Goal: Transaction & Acquisition: Subscribe to service/newsletter

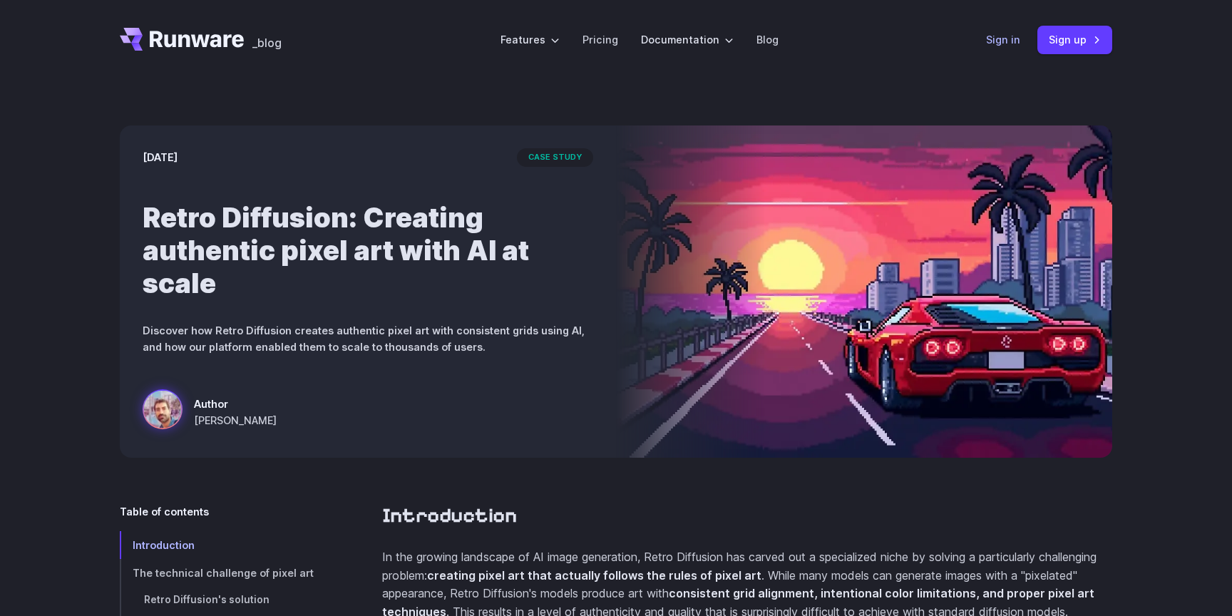
click at [1007, 47] on link "Sign in" at bounding box center [1003, 39] width 34 height 16
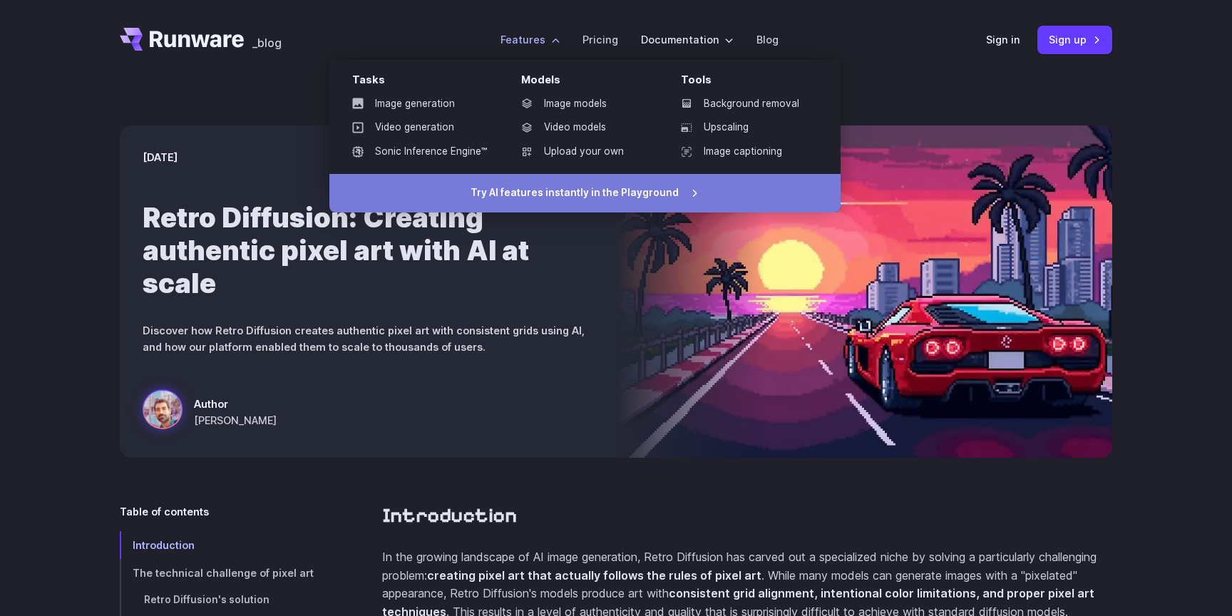
click at [552, 200] on link "Try AI features instantly in the Playground" at bounding box center [584, 193] width 511 height 39
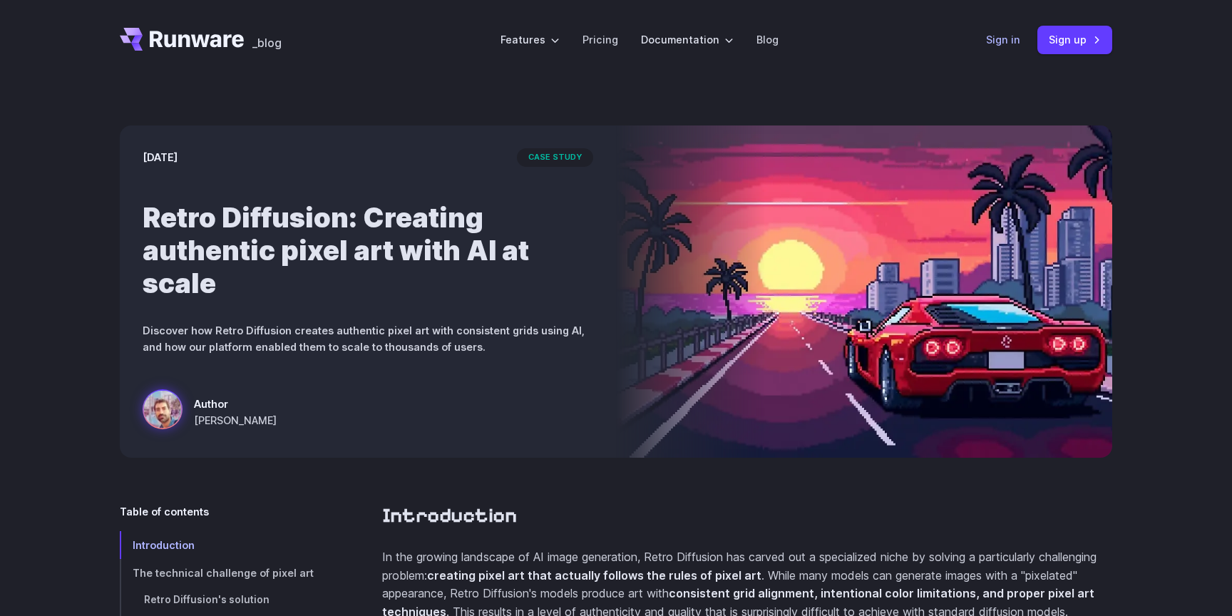
click at [1001, 40] on link "Sign in" at bounding box center [1003, 39] width 34 height 16
click at [595, 39] on link "Pricing" at bounding box center [601, 39] width 36 height 16
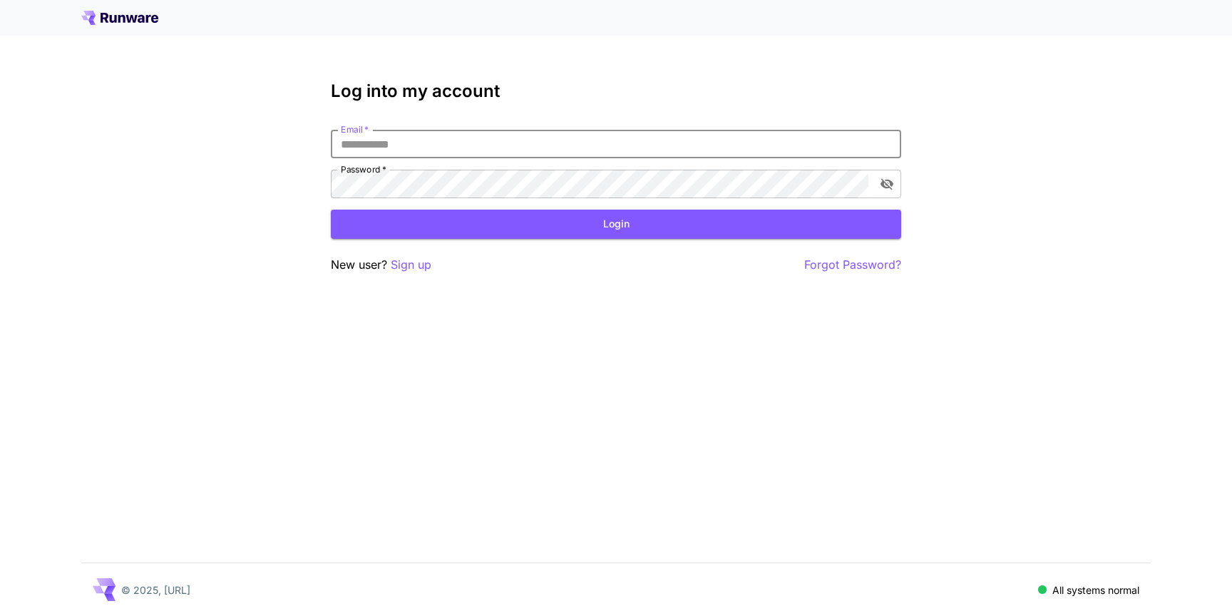
click at [494, 149] on input "Email   *" at bounding box center [616, 144] width 571 height 29
click at [451, 269] on div "New user? Sign up Forgot Password?" at bounding box center [616, 265] width 571 height 18
click at [438, 148] on input "Email   *" at bounding box center [616, 144] width 571 height 29
type input "********"
click at [138, 24] on icon at bounding box center [119, 18] width 77 height 14
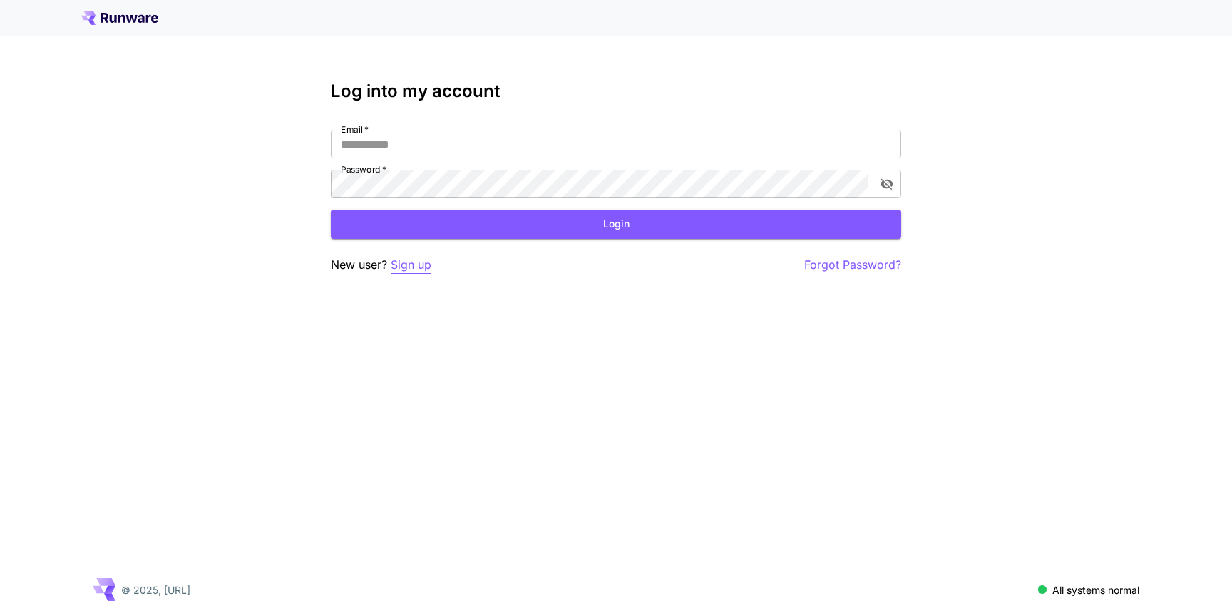
click at [415, 271] on p "Sign up" at bounding box center [411, 265] width 41 height 18
click at [615, 143] on input "Email   *" at bounding box center [616, 144] width 571 height 29
click at [145, 25] on div at bounding box center [616, 18] width 1232 height 36
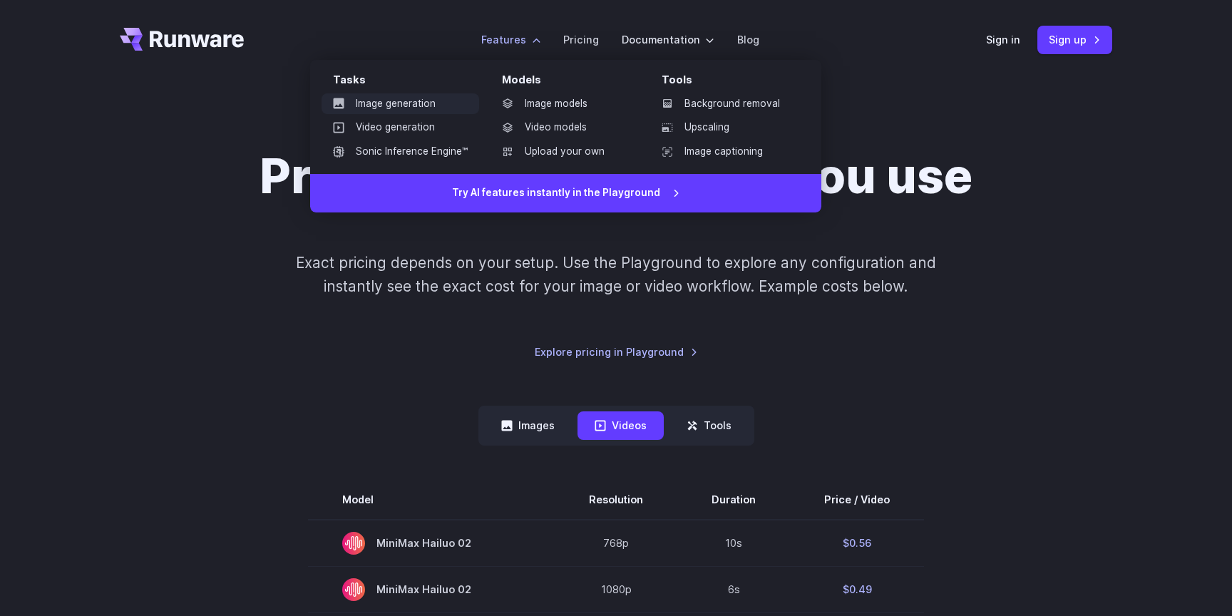
click at [404, 105] on link "Image generation" at bounding box center [401, 103] width 158 height 21
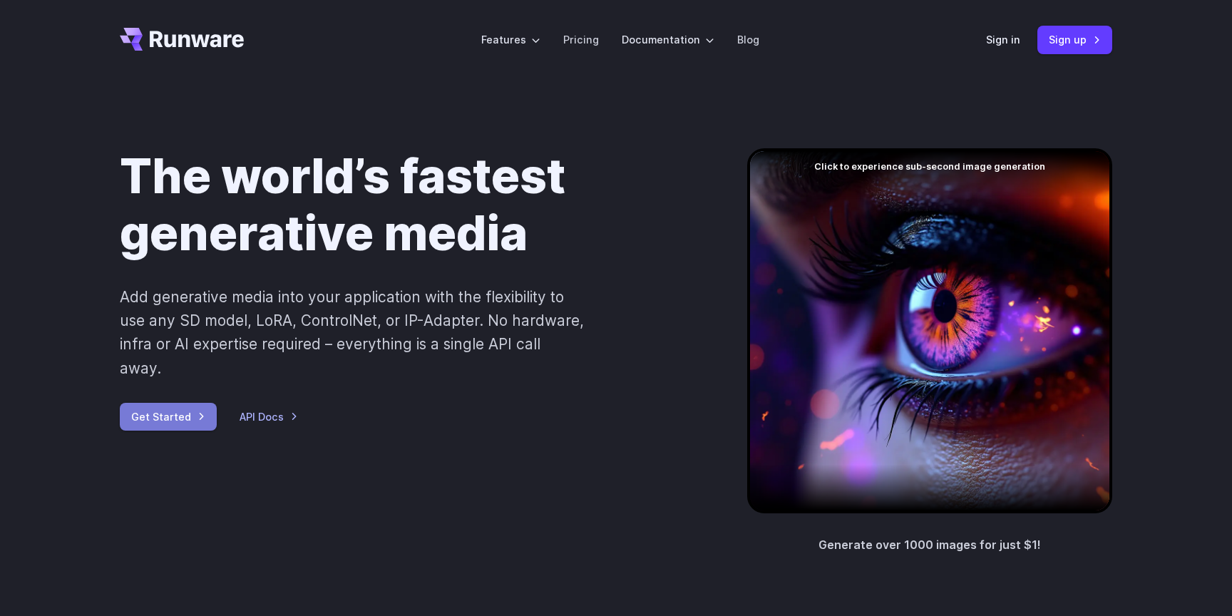
click at [156, 403] on link "Get Started" at bounding box center [168, 417] width 97 height 28
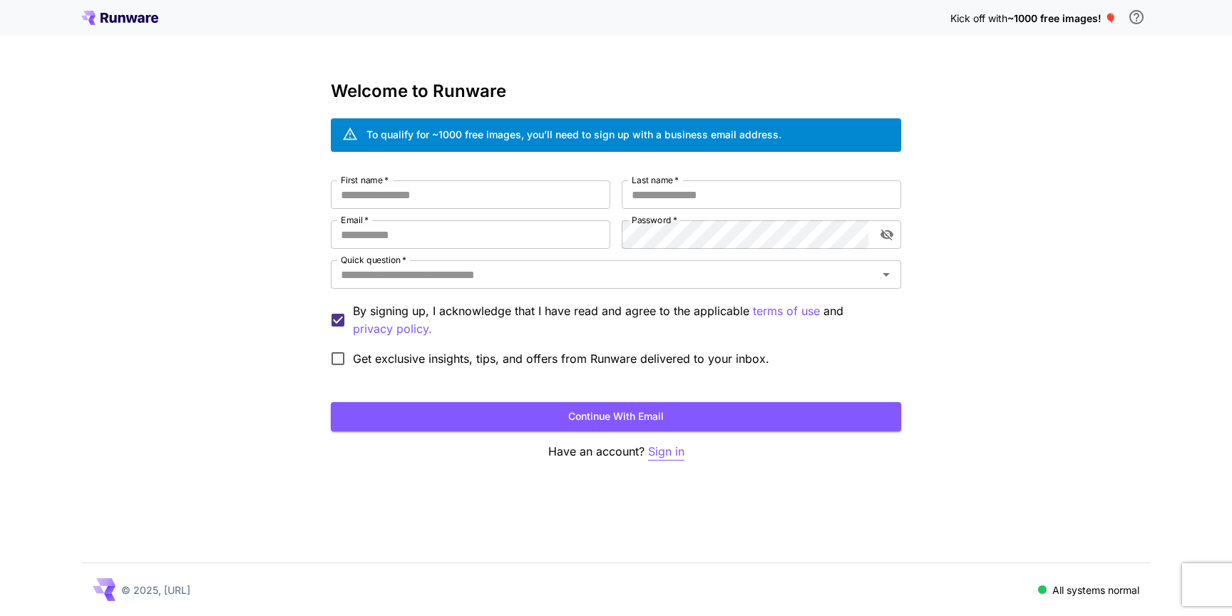
click at [678, 456] on p "Sign in" at bounding box center [666, 452] width 36 height 18
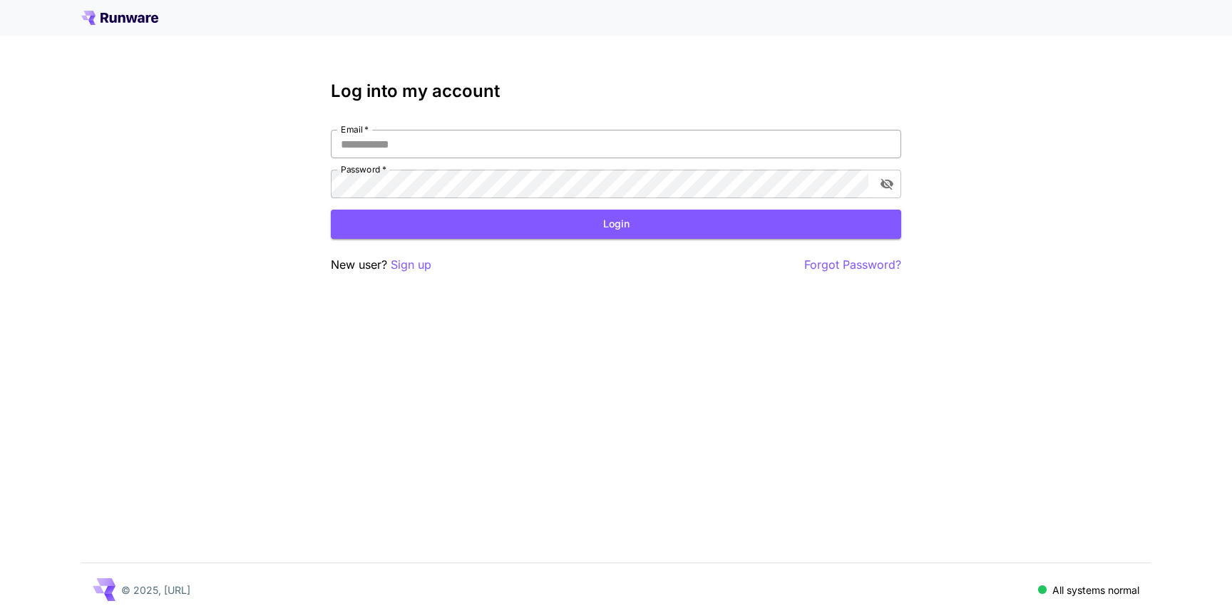
click at [450, 152] on input "Email   *" at bounding box center [616, 144] width 571 height 29
click at [360, 140] on input "Email   *" at bounding box center [616, 144] width 571 height 29
type input "**********"
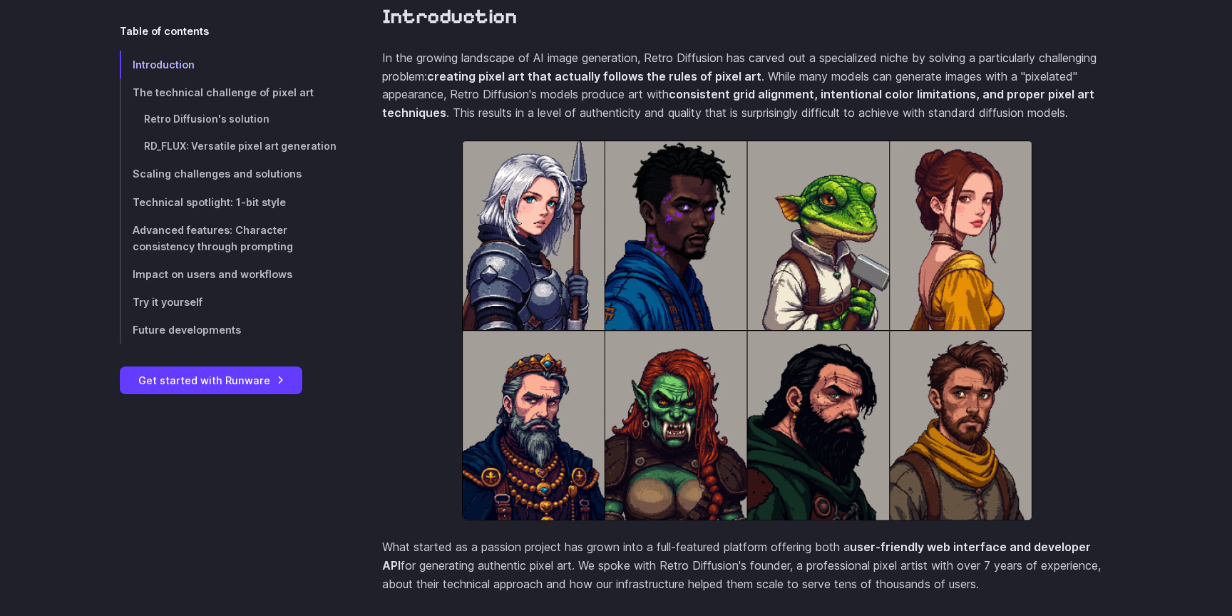
scroll to position [513, 0]
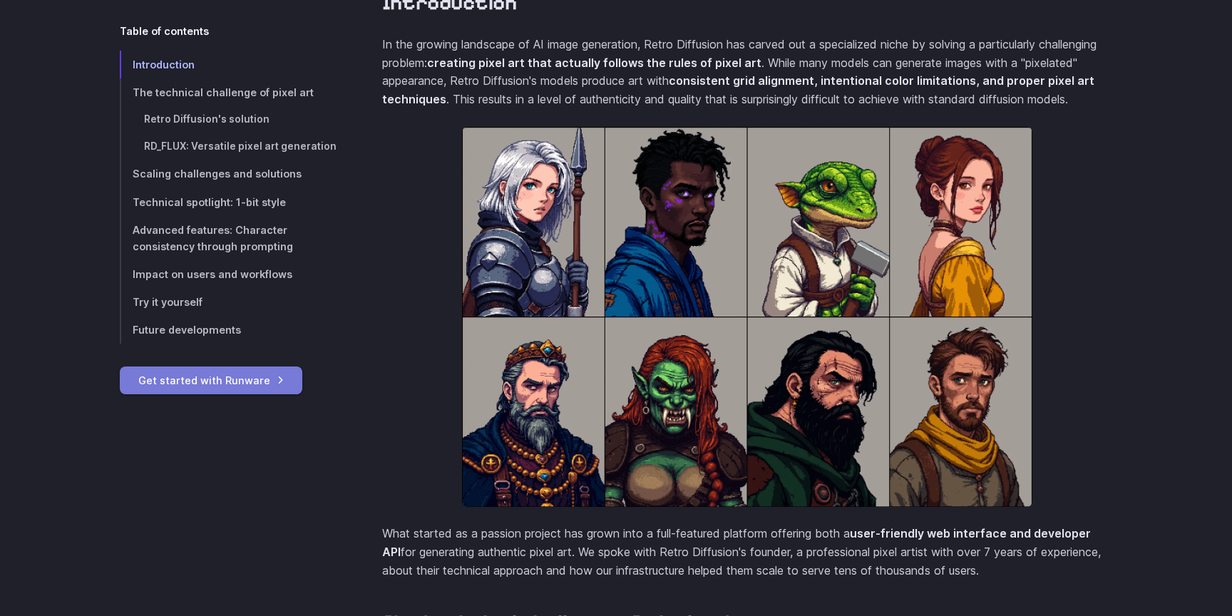
click at [250, 382] on link "Get started with Runware" at bounding box center [211, 381] width 183 height 28
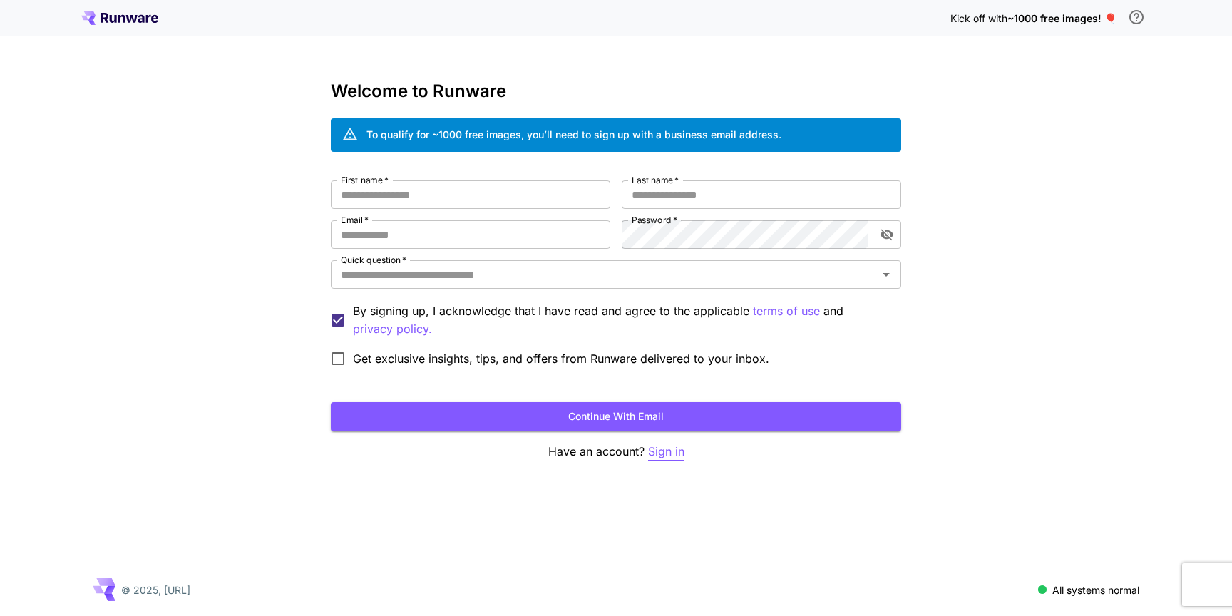
click at [675, 454] on p "Sign in" at bounding box center [666, 452] width 36 height 18
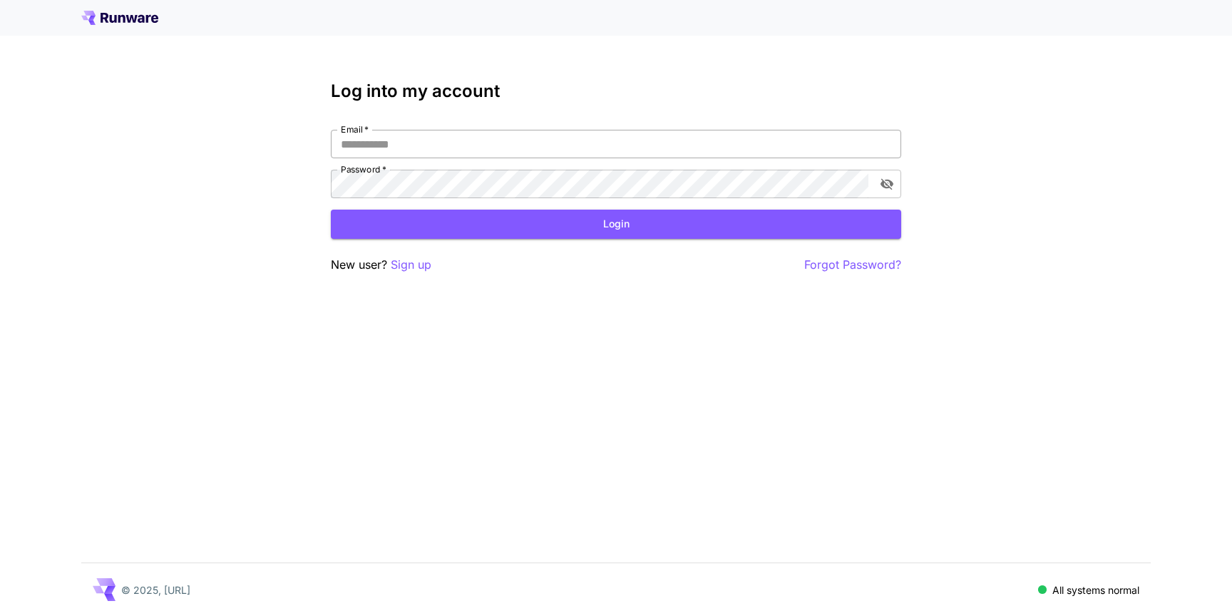
click at [359, 142] on input "Email   *" at bounding box center [616, 144] width 571 height 29
type input "********"
click at [684, 145] on input "********" at bounding box center [616, 144] width 571 height 29
click at [586, 145] on input "********" at bounding box center [616, 144] width 571 height 29
click at [142, 17] on icon at bounding box center [141, 19] width 7 height 8
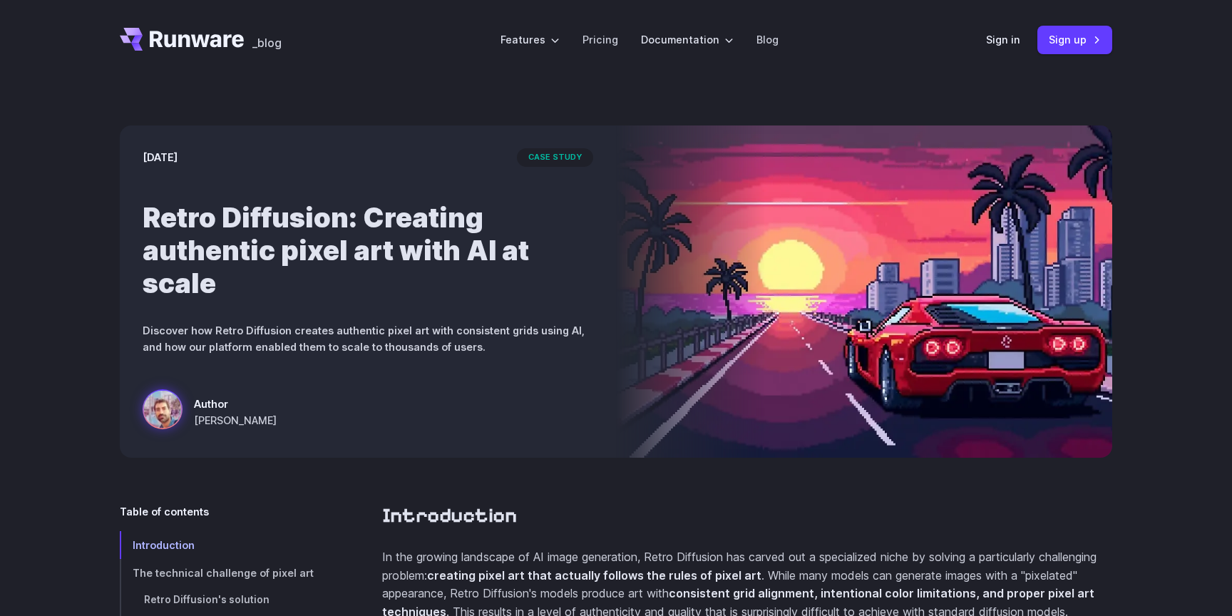
click at [304, 270] on h1 "Retro Diffusion: Creating authentic pixel art with AI at scale" at bounding box center [368, 250] width 451 height 98
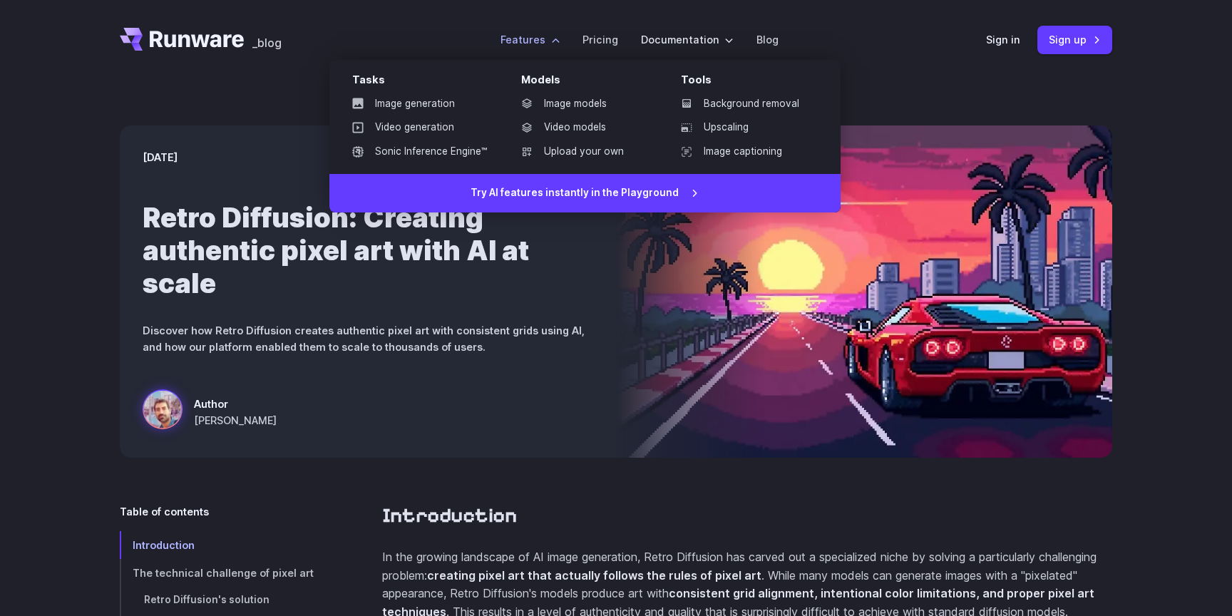
click at [529, 46] on label "Features" at bounding box center [530, 39] width 59 height 16
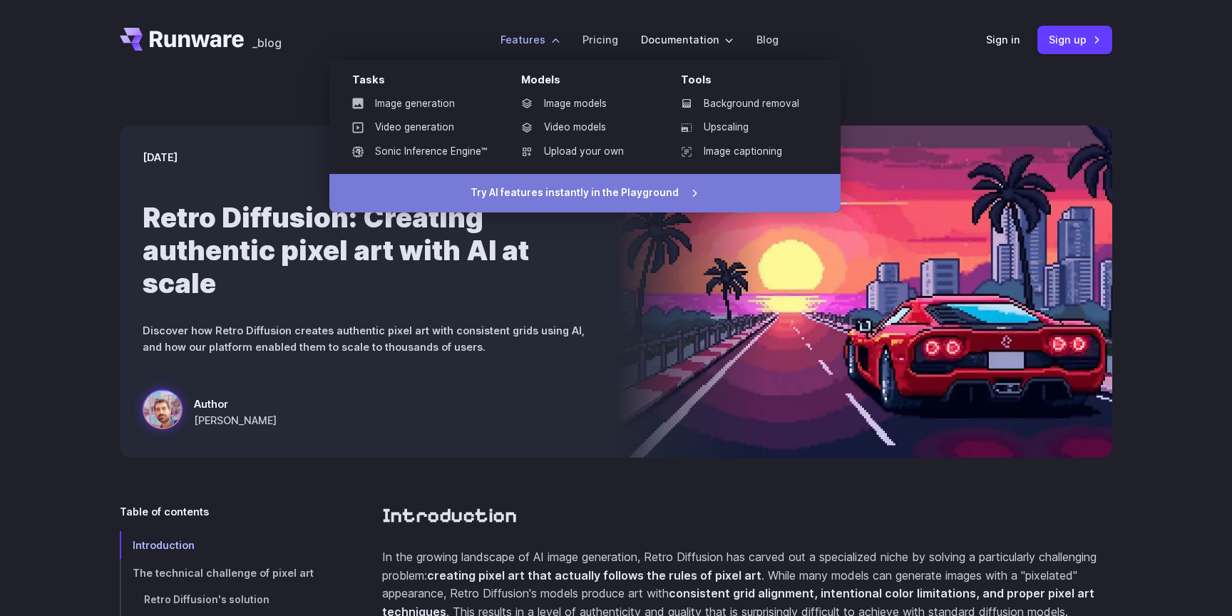
drag, startPoint x: 461, startPoint y: 169, endPoint x: 479, endPoint y: 204, distance: 39.6
click at [479, 204] on div "Tasks Image generation Video generation Sonic Inference Engine™ Models Image mo…" at bounding box center [584, 136] width 511 height 153
click at [480, 203] on link "Try AI features instantly in the Playground" at bounding box center [584, 193] width 511 height 39
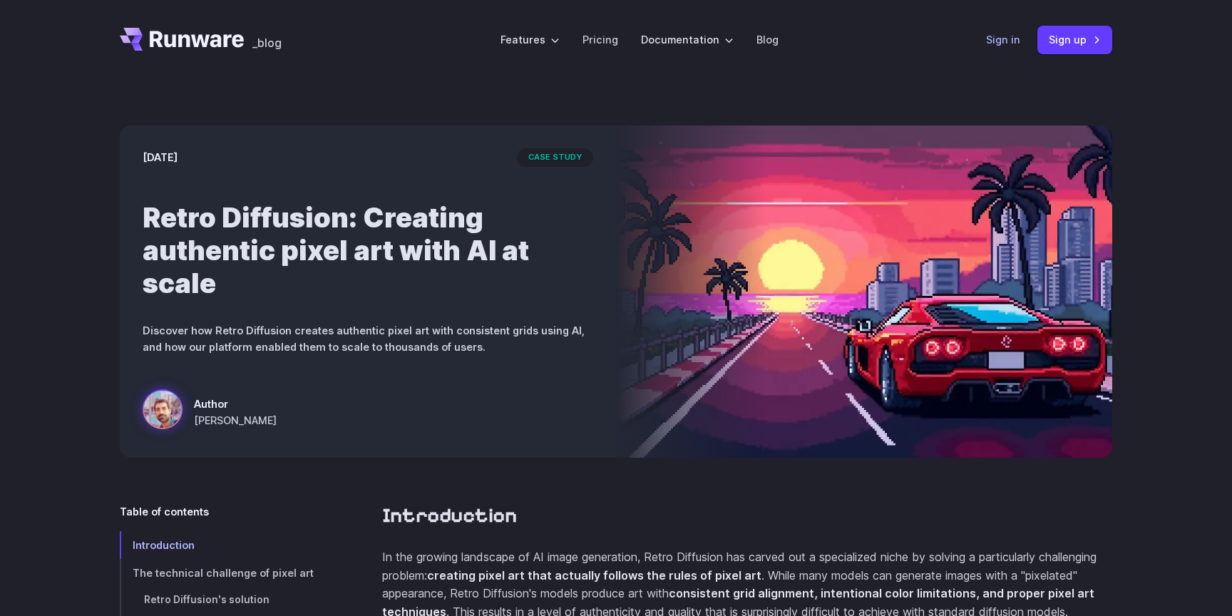
click at [1018, 39] on link "Sign in" at bounding box center [1003, 39] width 34 height 16
